Goal: Register for event/course

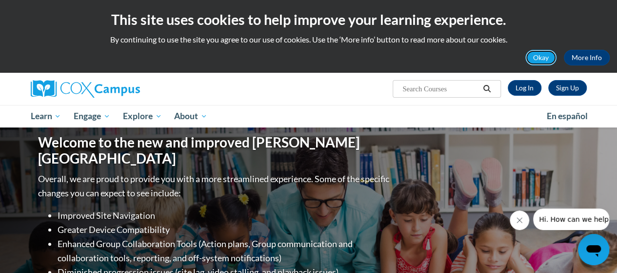
click at [542, 59] on button "Okay" at bounding box center [540, 58] width 31 height 16
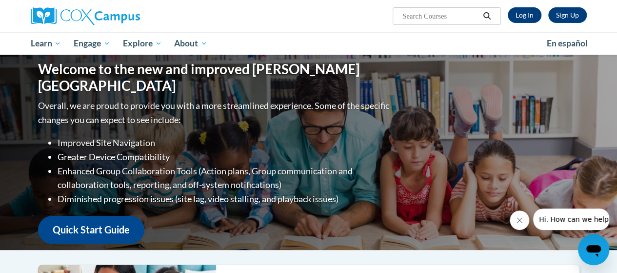
click at [431, 21] on input "Search..." at bounding box center [440, 16] width 78 height 12
type input "oral languages"
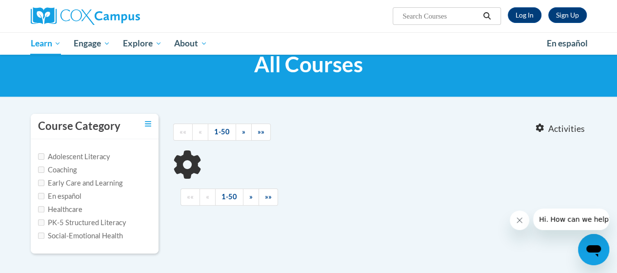
type input "oral languages"
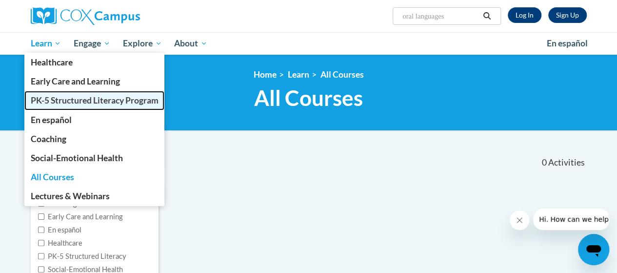
click at [50, 99] on span "PK-5 Structured Literacy Program" at bounding box center [94, 100] width 128 height 10
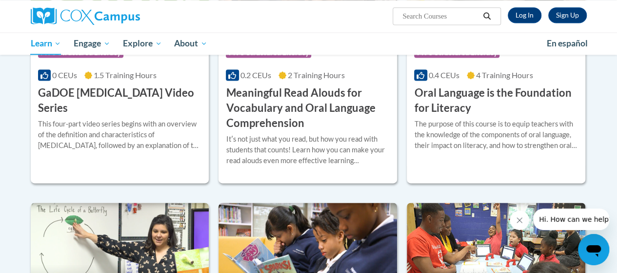
scroll to position [683, 0]
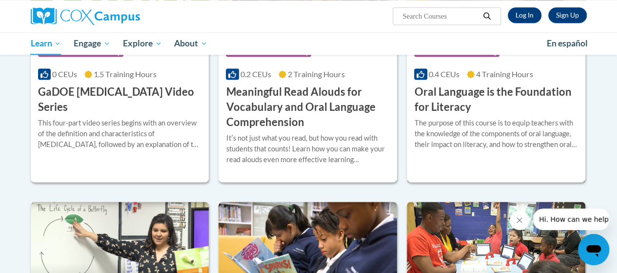
click at [513, 81] on div "Course Category: PK-5 Structured Literacy 0.4 CEUs 4 Training Hours COURSE Oral…" at bounding box center [496, 76] width 178 height 78
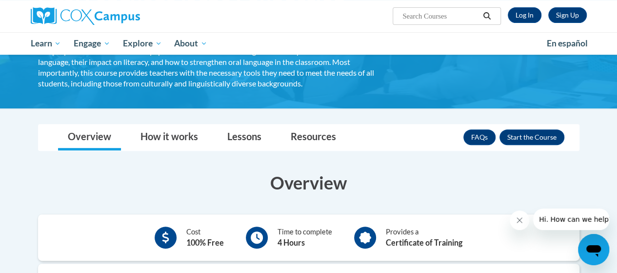
scroll to position [110, 0]
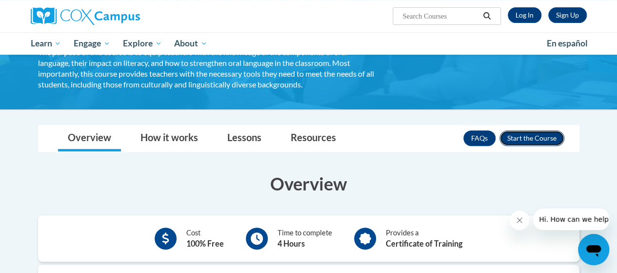
click at [536, 141] on button "Enroll" at bounding box center [531, 138] width 65 height 16
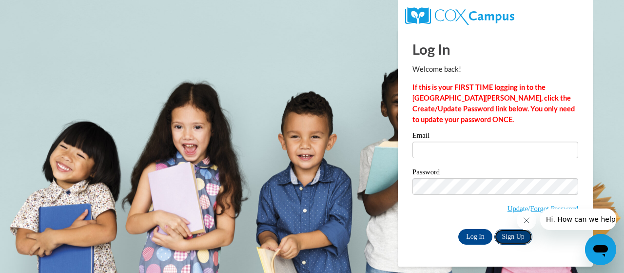
click at [511, 238] on link "Sign Up" at bounding box center [514, 237] width 38 height 16
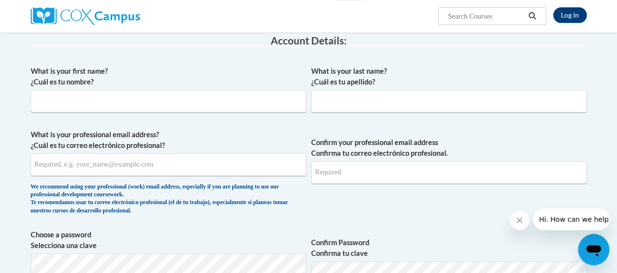
scroll to position [158, 0]
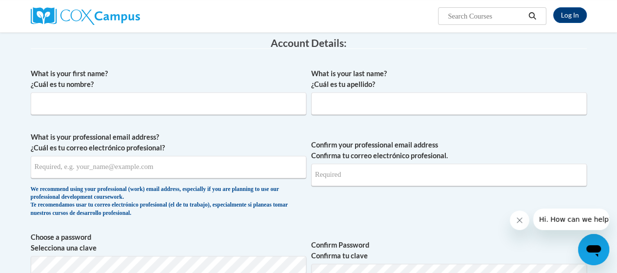
click at [427, 246] on label "Confirm Password Confirma tu clave" at bounding box center [449, 249] width 276 height 21
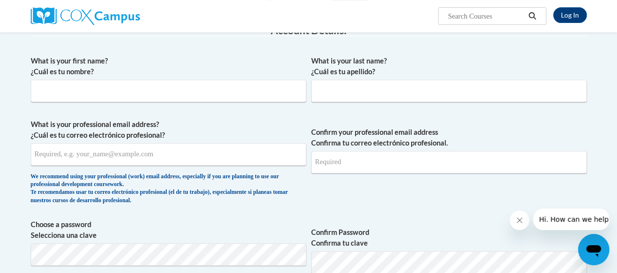
click at [54, 94] on input "What is your first name? ¿Cuál es tu nombre?" at bounding box center [169, 90] width 276 height 22
type input "[PERSON_NAME]"
type input "Schofield"
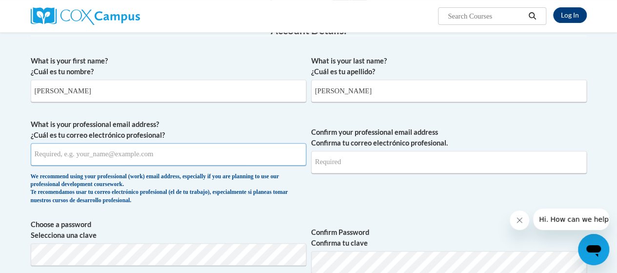
type input "Schofield.Gerald.S@muscogee.k12.ga.us"
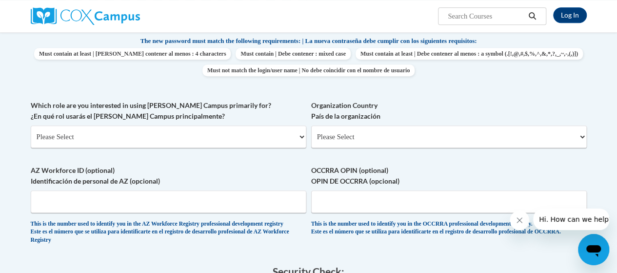
scroll to position [422, 0]
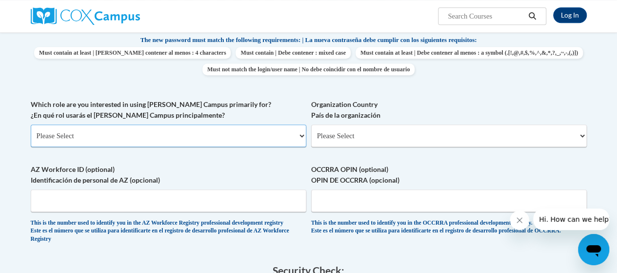
click at [299, 135] on select "Please Select College/University | Colegio/Universidad Community/Nonprofit Part…" at bounding box center [169, 135] width 276 height 22
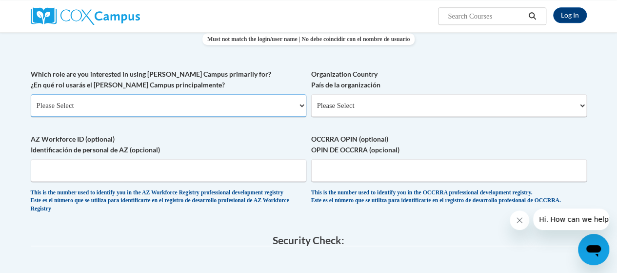
scroll to position [452, 0]
click at [303, 107] on select "Please Select College/University | Colegio/Universidad Community/Nonprofit Part…" at bounding box center [169, 106] width 276 height 22
select select "fbf2d438-af2f-41f8-98f1-81c410e29de3"
click at [31, 95] on select "Please Select College/University | Colegio/Universidad Community/Nonprofit Part…" at bounding box center [169, 106] width 276 height 22
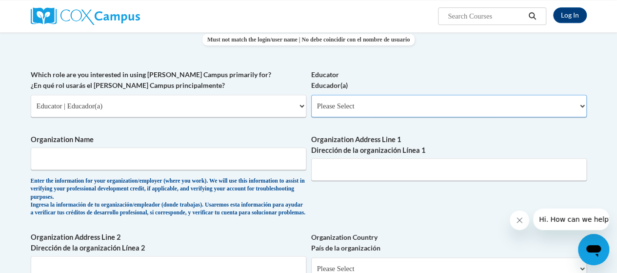
click at [581, 106] on select "Please Select Early Learning/Daycare Teacher/Family Home Care Provider | Maestr…" at bounding box center [449, 106] width 276 height 22
select select "8e40623d-54d0-45cd-9f92-5df65cd3f8cf"
click at [311, 95] on select "Please Select Early Learning/Daycare Teacher/Family Home Care Provider | Maestr…" at bounding box center [449, 106] width 276 height 22
click at [212, 159] on input "Organization Name" at bounding box center [169, 158] width 276 height 22
type input "Muscogee County"
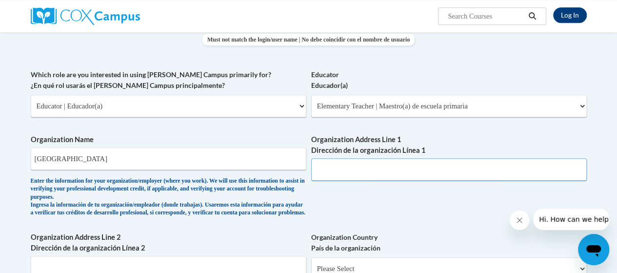
type input "3100 Reese Road"
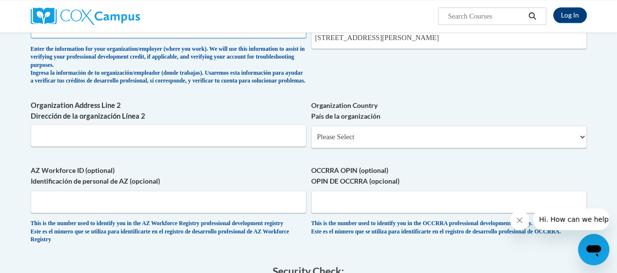
scroll to position [598, 0]
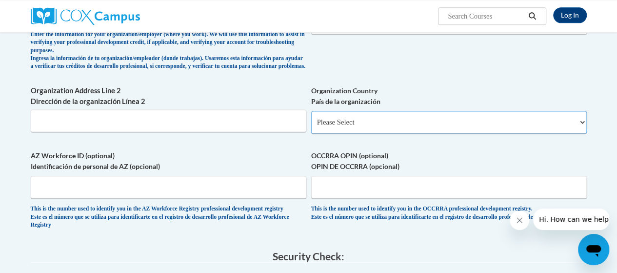
click at [582, 133] on select "Please Select United States | Estados Unidos Outside of the United States | Fue…" at bounding box center [449, 122] width 276 height 22
select select "ad49bcad-a171-4b2e-b99c-48b446064914"
click at [311, 118] on select "Please Select United States | Estados Unidos Outside of the United States | Fue…" at bounding box center [449, 122] width 276 height 22
select select
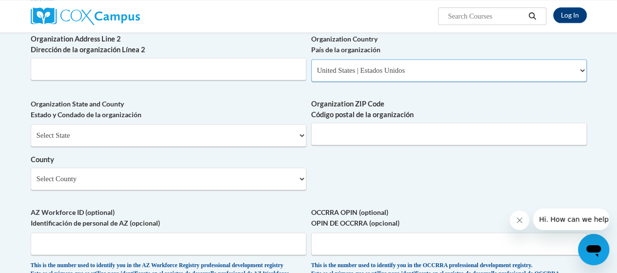
scroll to position [695, 0]
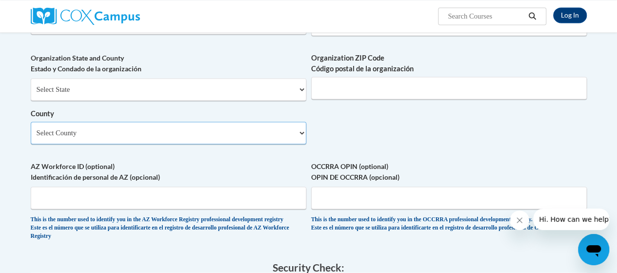
click at [300, 144] on select "Select County Appling Atkinson Bacon Baker Baldwin Banks Barrow Bartow Ben Hill…" at bounding box center [169, 132] width 276 height 22
select select "Muscogee"
click at [31, 129] on select "Select County Appling Atkinson Bacon Baker Baldwin Banks Barrow Bartow Ben Hill…" at bounding box center [169, 132] width 276 height 22
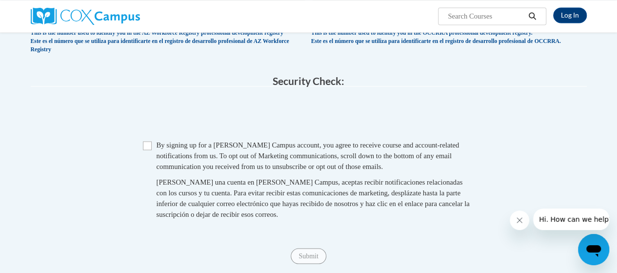
scroll to position [891, 0]
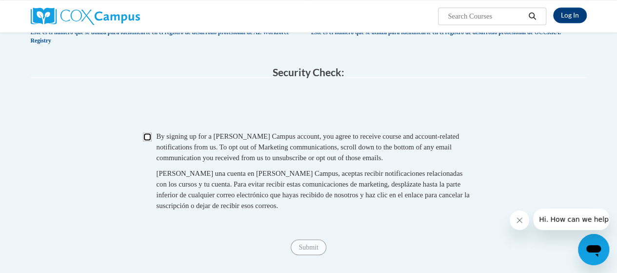
click at [147, 141] on input "Checkbox" at bounding box center [147, 136] width 9 height 9
checkbox input "true"
click at [315, 255] on input "Submit" at bounding box center [308, 247] width 35 height 16
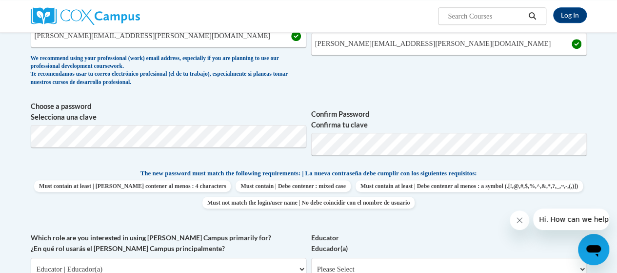
scroll to position [439, 0]
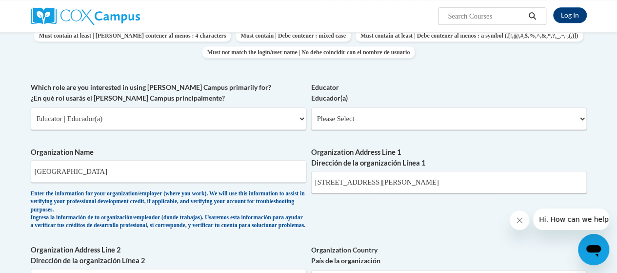
type input "31907"
click at [580, 119] on select "Please Select Early Learning/Daycare Teacher/Family Home Care Provider | Maestr…" at bounding box center [449, 118] width 276 height 22
select select "8e40623d-54d0-45cd-9f92-5df65cd3f8cf"
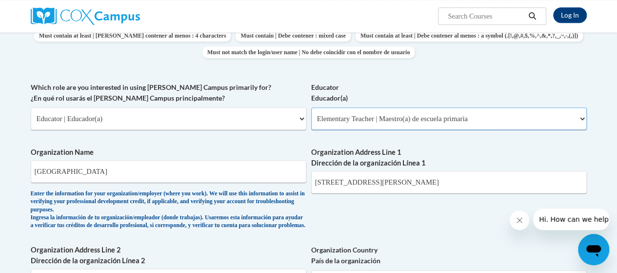
click at [311, 107] on select "Please Select Early Learning/Daycare Teacher/Family Home Care Provider | Maestr…" at bounding box center [449, 118] width 276 height 22
select select "null"
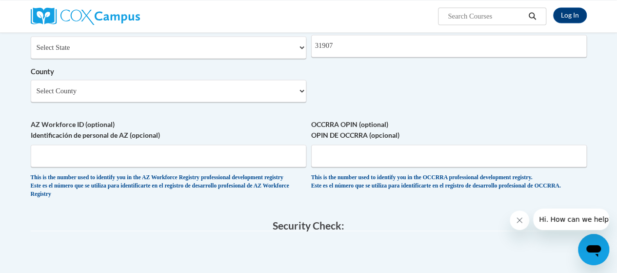
scroll to position [634, 0]
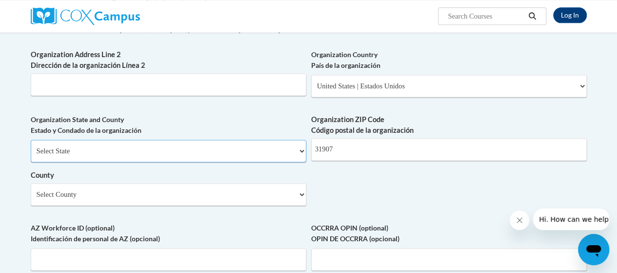
click at [302, 160] on select "Select State Alabama Alaska Arizona Arkansas California Colorado Connecticut De…" at bounding box center [169, 150] width 276 height 22
select select "Georgia"
click at [31, 147] on select "Select State Alabama Alaska Arizona Arkansas California Colorado Connecticut De…" at bounding box center [169, 150] width 276 height 22
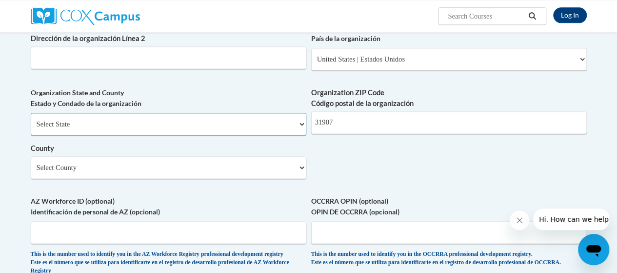
scroll to position [683, 0]
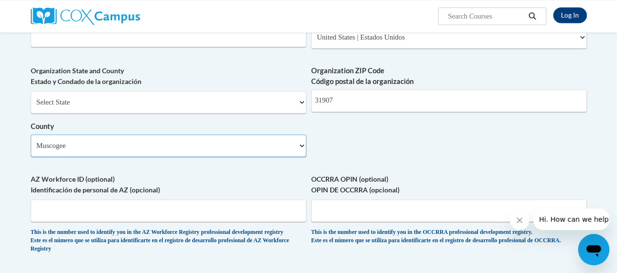
click at [298, 157] on select "Select County Appling Atkinson Bacon Baker Baldwin Banks Barrow Bartow Ben Hill…" at bounding box center [169, 145] width 276 height 22
click at [31, 141] on select "Select County Appling Atkinson Bacon Baker Baldwin Banks Barrow Bartow Ben Hill…" at bounding box center [169, 145] width 276 height 22
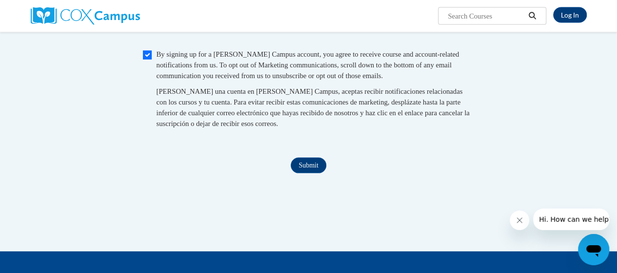
scroll to position [1060, 0]
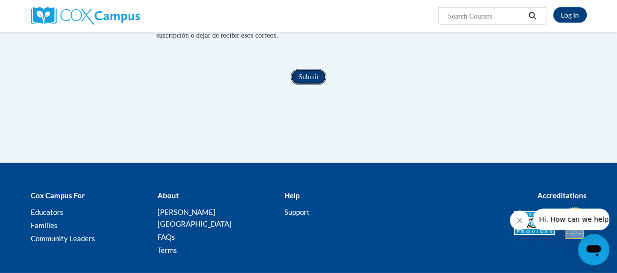
click at [314, 85] on input "Submit" at bounding box center [308, 77] width 35 height 16
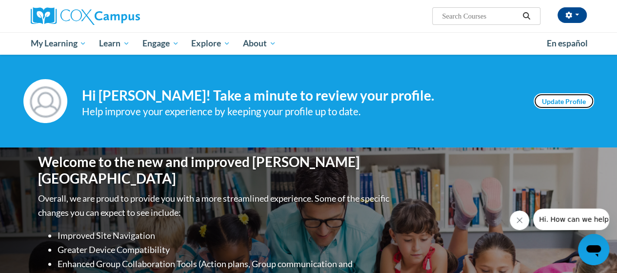
click at [551, 106] on link "Update Profile" at bounding box center [564, 101] width 60 height 16
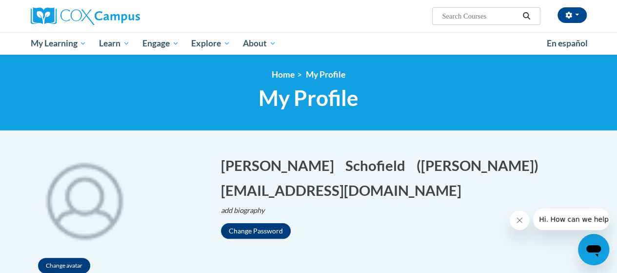
click at [473, 14] on input "Search..." at bounding box center [480, 16] width 78 height 12
type input "oral langage"
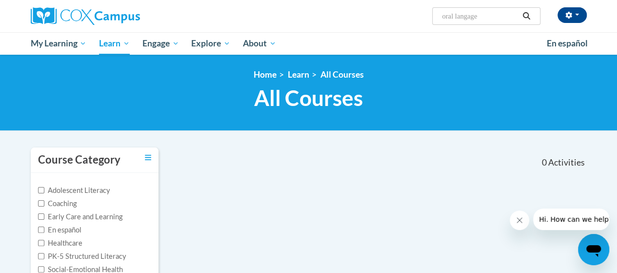
click at [486, 18] on input "oral langage" at bounding box center [480, 16] width 78 height 12
type input "o"
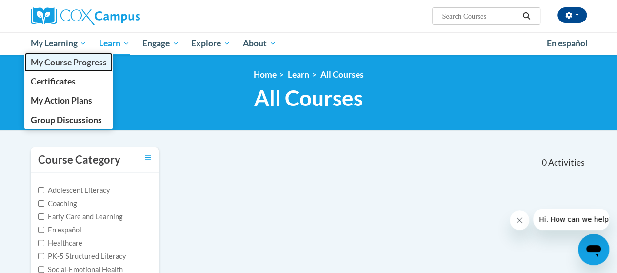
click at [57, 62] on span "My Course Progress" at bounding box center [68, 62] width 76 height 10
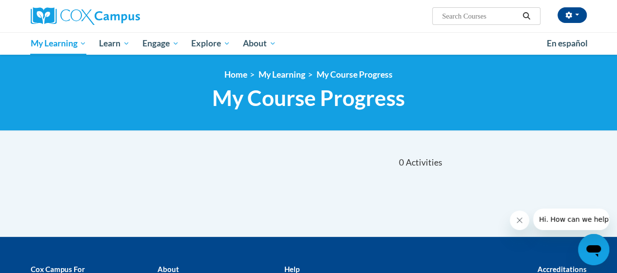
click at [461, 16] on input "Search..." at bounding box center [480, 16] width 78 height 12
click at [586, 173] on div "Sort Date Enrolled Title (A-Z) «« « 1-0 » »» 0 Activities CEUs ««" at bounding box center [308, 162] width 571 height 31
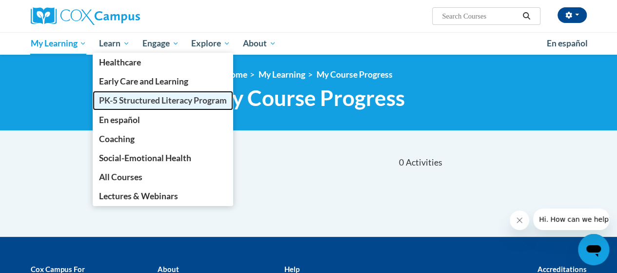
click at [125, 99] on span "PK-5 Structured Literacy Program" at bounding box center [163, 100] width 128 height 10
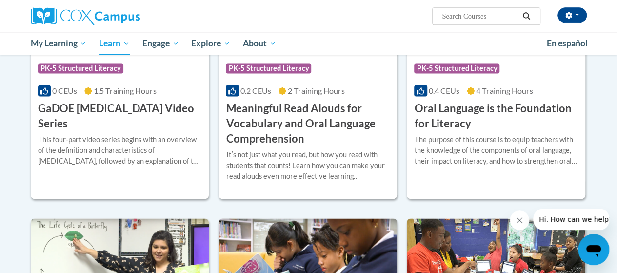
scroll to position [667, 0]
click at [486, 141] on div "The purpose of this course is to equip teachers with the knowledge of the compo…" at bounding box center [496, 150] width 164 height 32
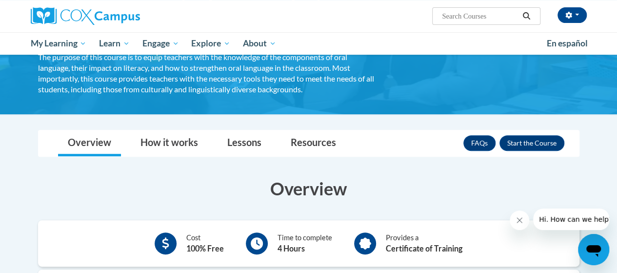
scroll to position [110, 0]
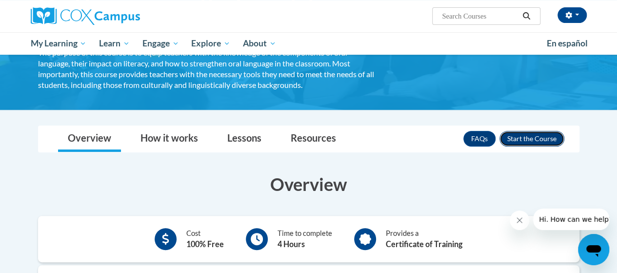
click at [530, 140] on button "Enroll" at bounding box center [531, 139] width 65 height 16
